Goal: Task Accomplishment & Management: Use online tool/utility

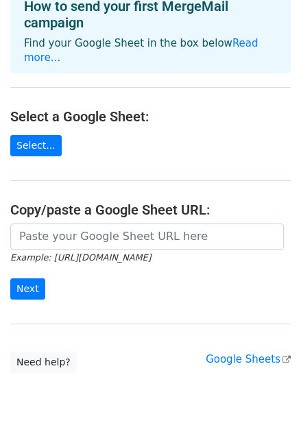
scroll to position [65, 0]
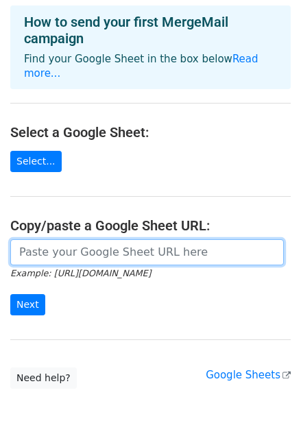
click at [46, 239] on input "url" at bounding box center [146, 252] width 273 height 26
paste input "[URL][DOMAIN_NAME]"
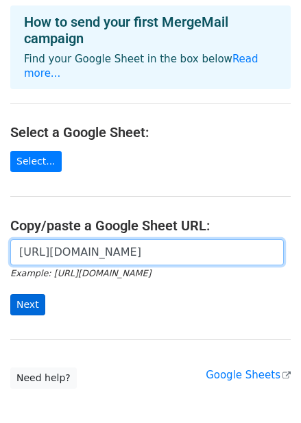
type input "[URL][DOMAIN_NAME]"
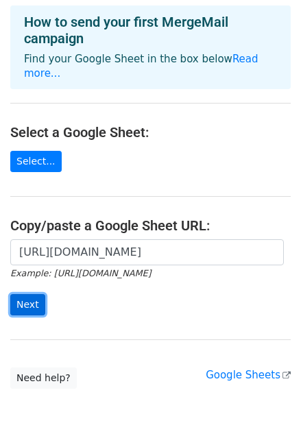
scroll to position [0, 0]
click at [23, 294] on input "Next" at bounding box center [27, 304] width 35 height 21
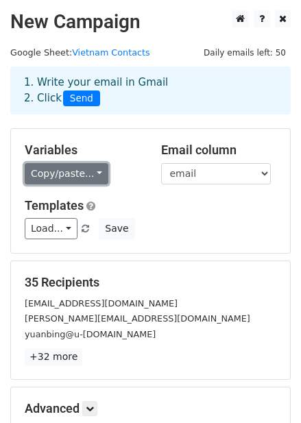
click at [88, 170] on link "Copy/paste..." at bounding box center [67, 173] width 84 height 21
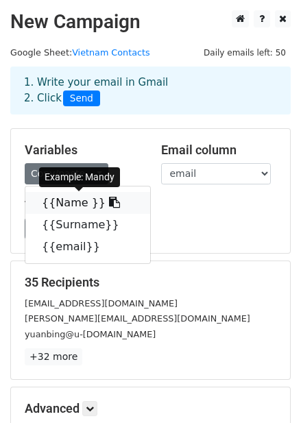
click at [63, 207] on link "{{Name }}" at bounding box center [87, 203] width 125 height 22
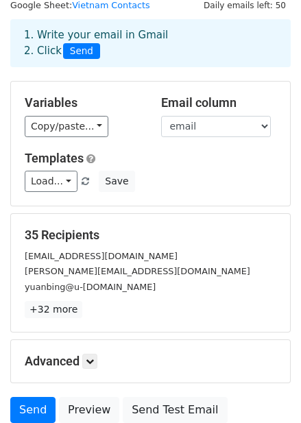
scroll to position [50, 0]
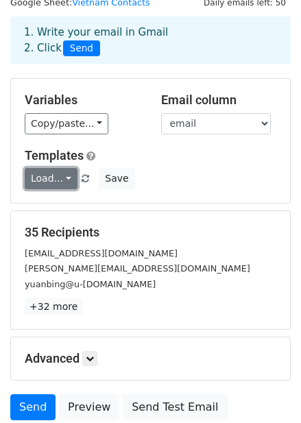
click at [64, 179] on link "Load..." at bounding box center [51, 178] width 53 height 21
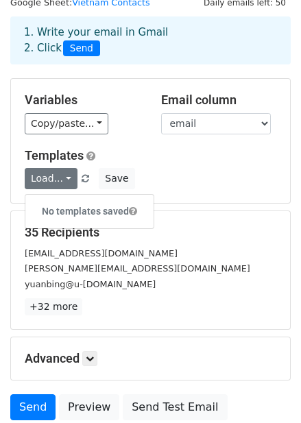
click at [190, 177] on div "Load... No templates saved Save" at bounding box center [150, 178] width 272 height 21
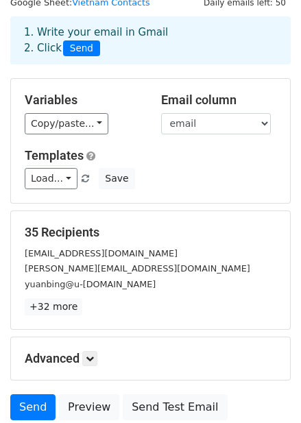
click at [190, 177] on div "Load... No templates saved Save" at bounding box center [150, 178] width 272 height 21
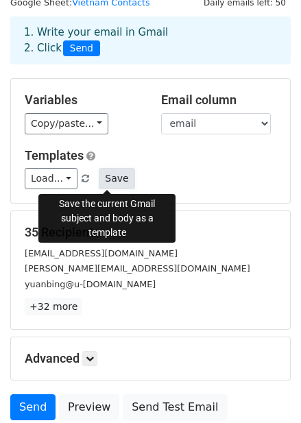
click at [106, 177] on button "Save" at bounding box center [117, 178] width 36 height 21
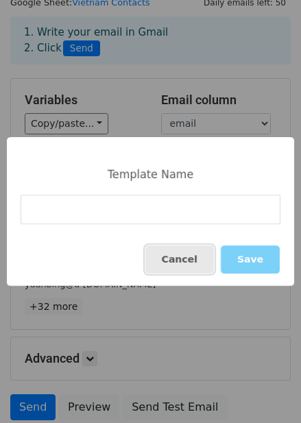
click at [205, 263] on button "Cancel" at bounding box center [179, 259] width 68 height 28
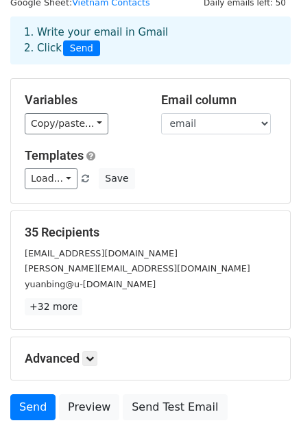
scroll to position [162, 0]
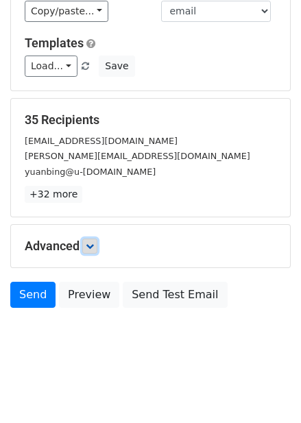
click at [88, 243] on link at bounding box center [89, 245] width 15 height 15
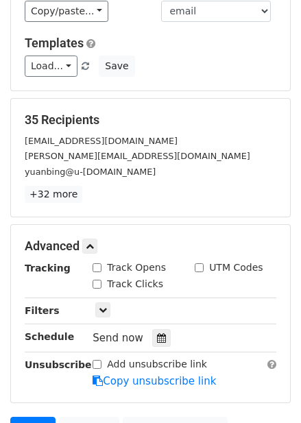
click at [96, 266] on input "Track Opens" at bounding box center [96, 267] width 9 height 9
checkbox input "true"
click at [96, 287] on div "Track Clicks" at bounding box center [127, 284] width 71 height 14
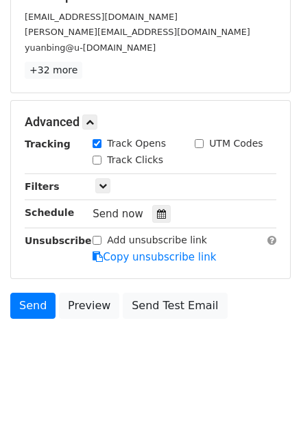
scroll to position [296, 0]
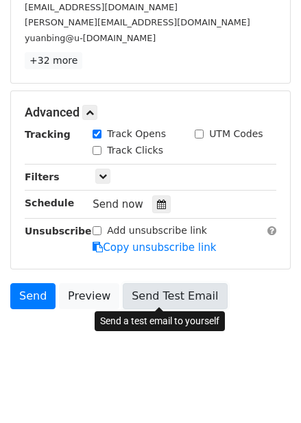
click at [159, 291] on link "Send Test Email" at bounding box center [175, 296] width 104 height 26
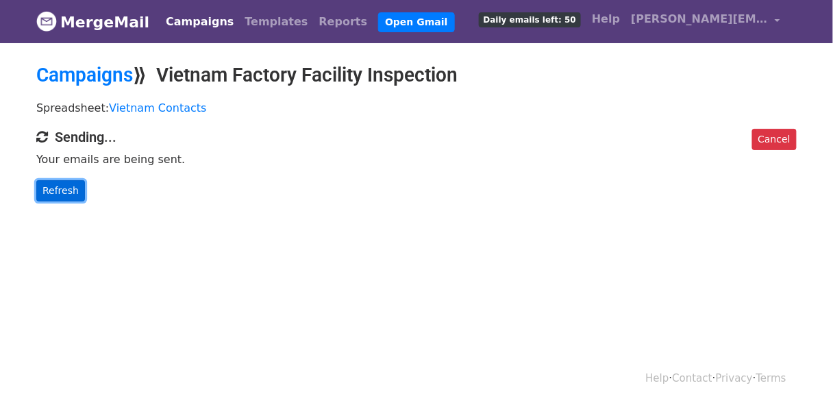
click at [68, 184] on link "Refresh" at bounding box center [60, 190] width 49 height 21
